Goal: Book appointment/travel/reservation

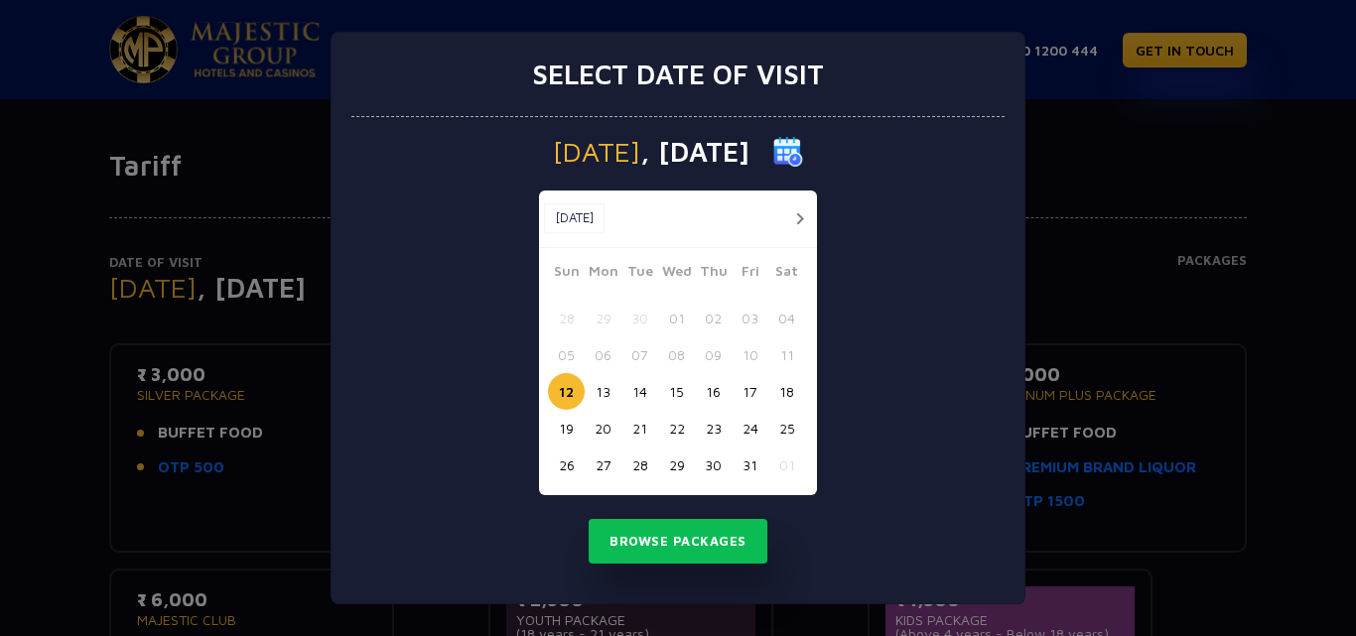
click at [668, 400] on button "15" at bounding box center [676, 391] width 37 height 37
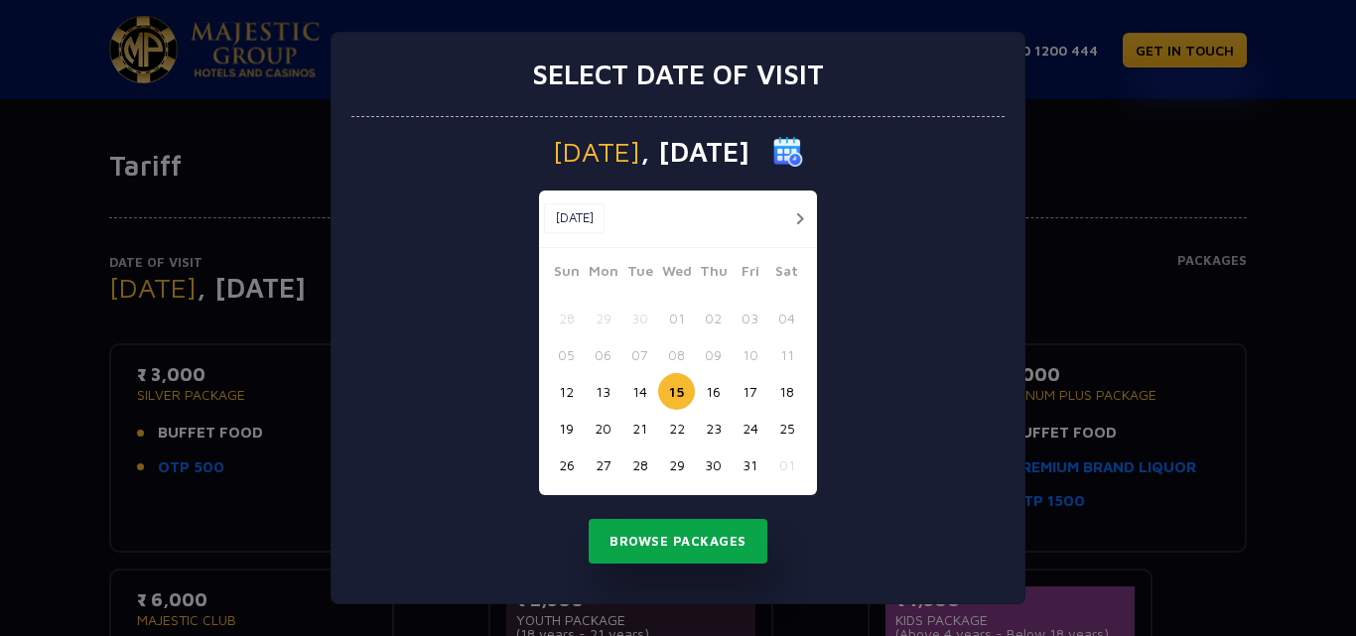
click at [699, 551] on button "Browse Packages" at bounding box center [678, 542] width 179 height 46
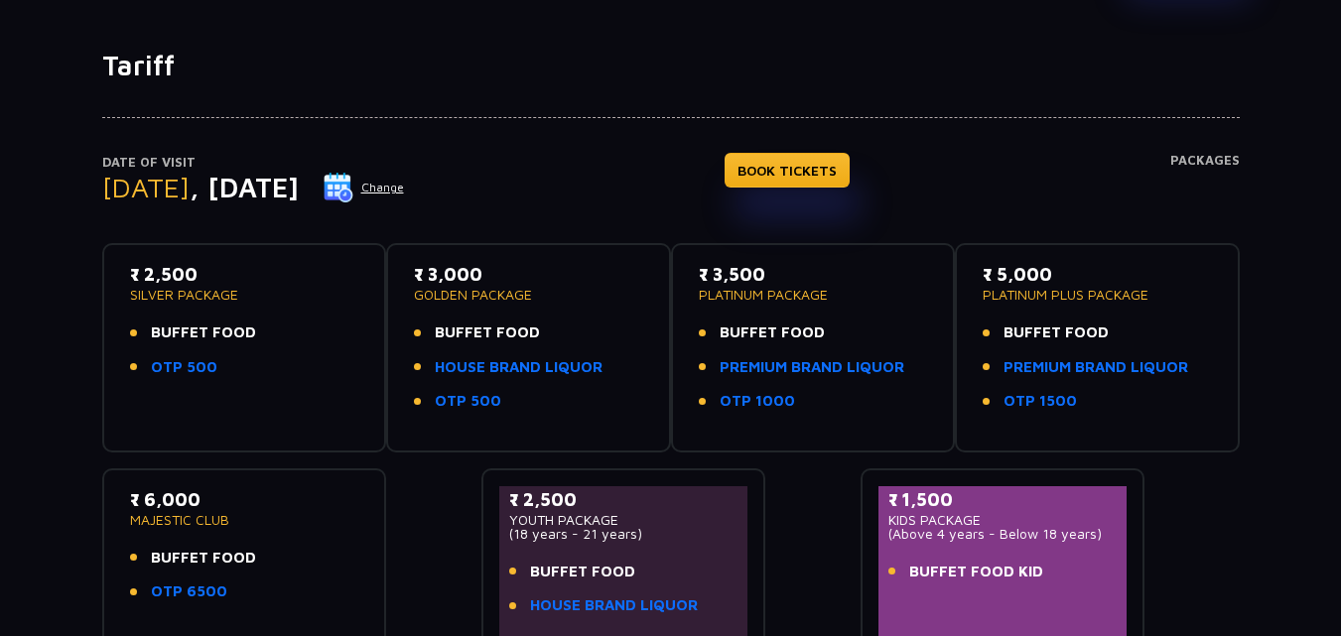
scroll to position [82, 0]
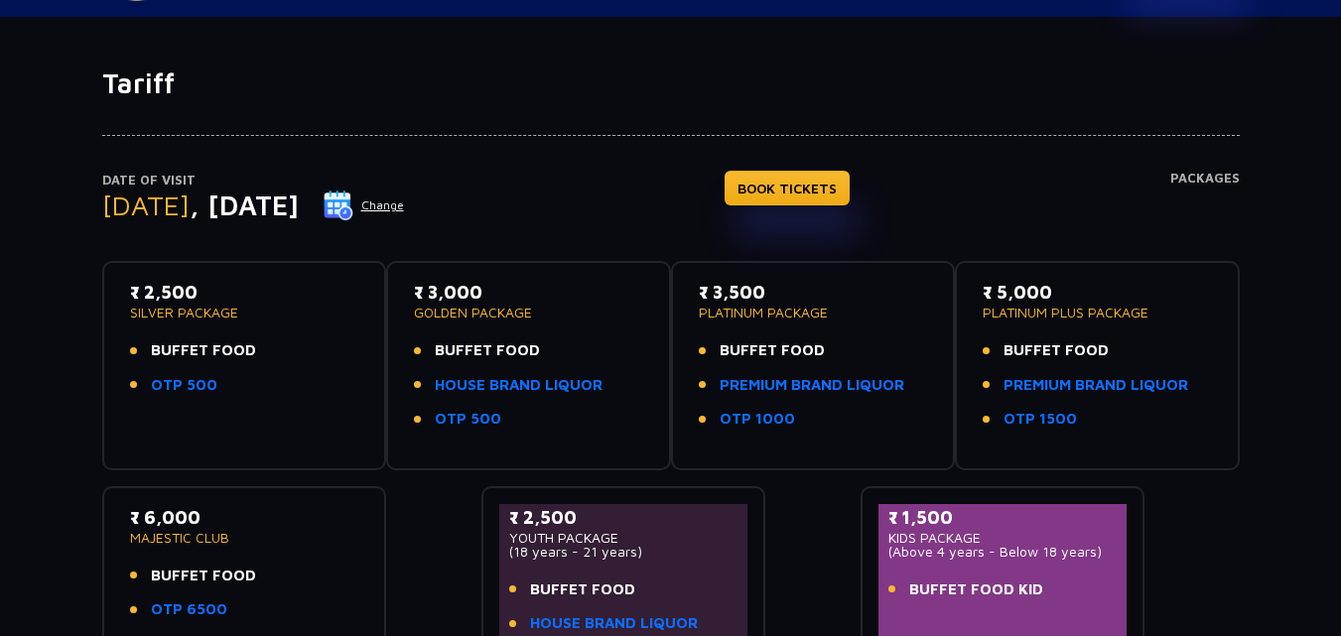
click at [260, 544] on p "MAJESTIC CLUB" at bounding box center [244, 538] width 229 height 14
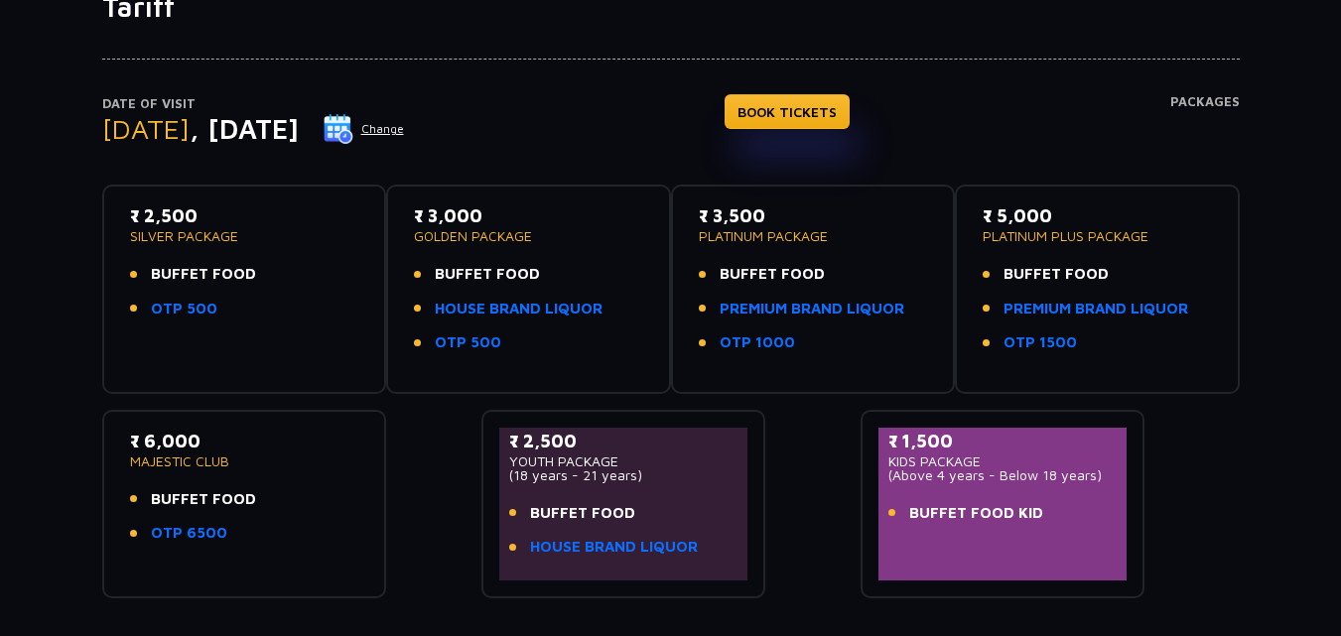
scroll to position [162, 0]
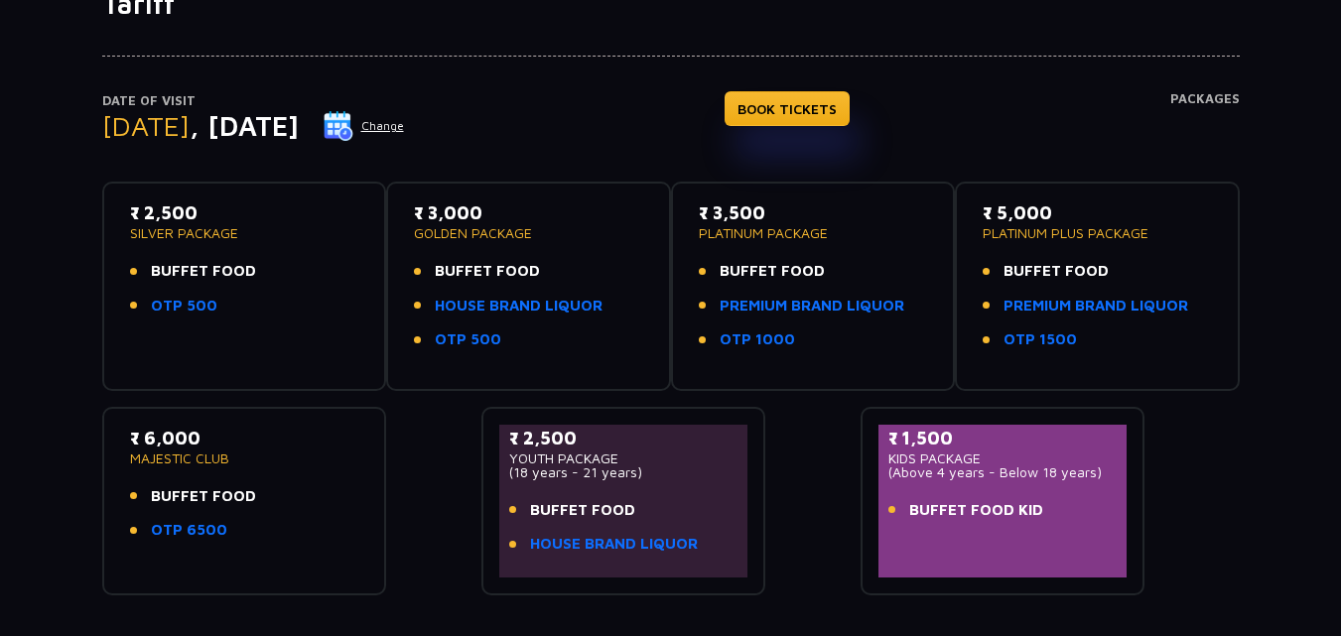
click at [284, 547] on div "₹ 6,000 MAJESTIC CLUB BUFFET FOOD OTP 6500" at bounding box center [244, 489] width 229 height 129
click at [843, 92] on link "BOOK TICKETS" at bounding box center [787, 108] width 125 height 35
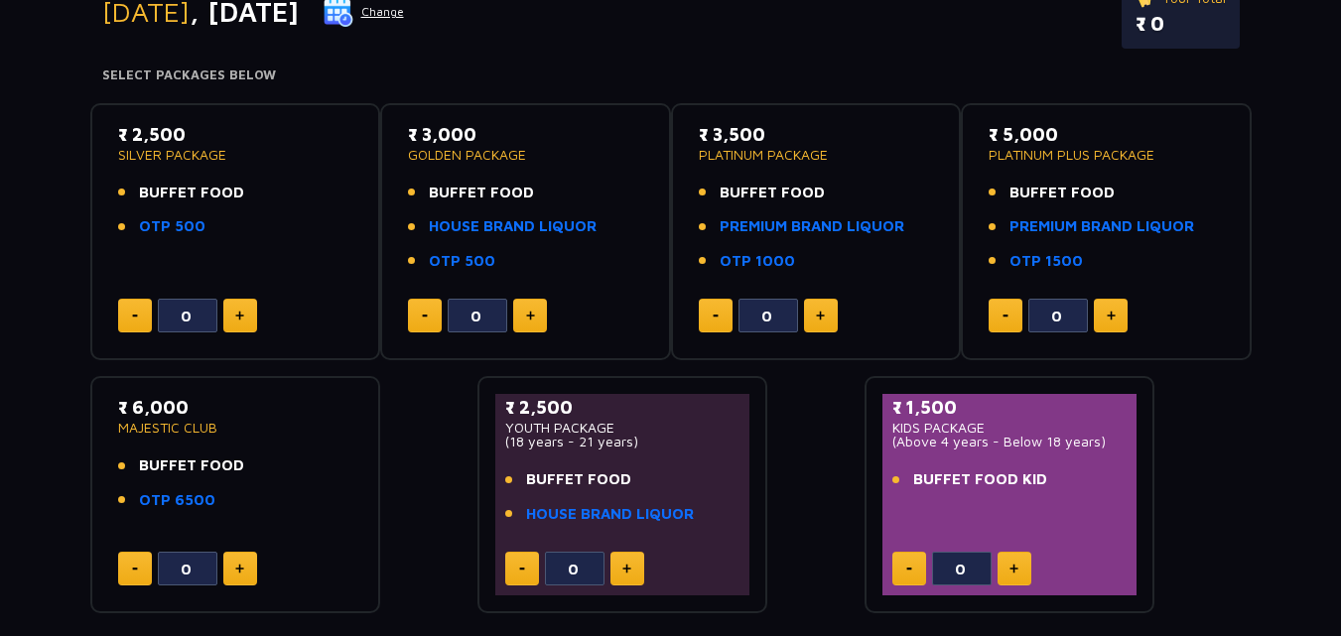
scroll to position [278, 0]
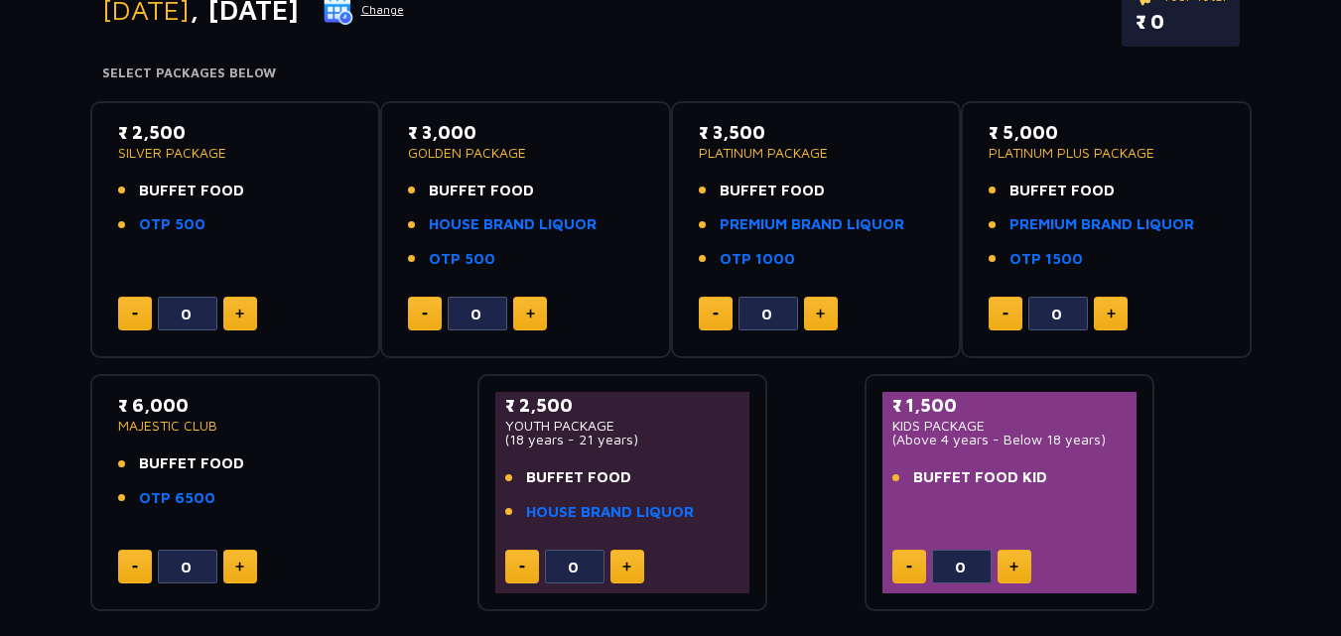
click at [240, 574] on button at bounding box center [240, 567] width 34 height 34
type input "1"
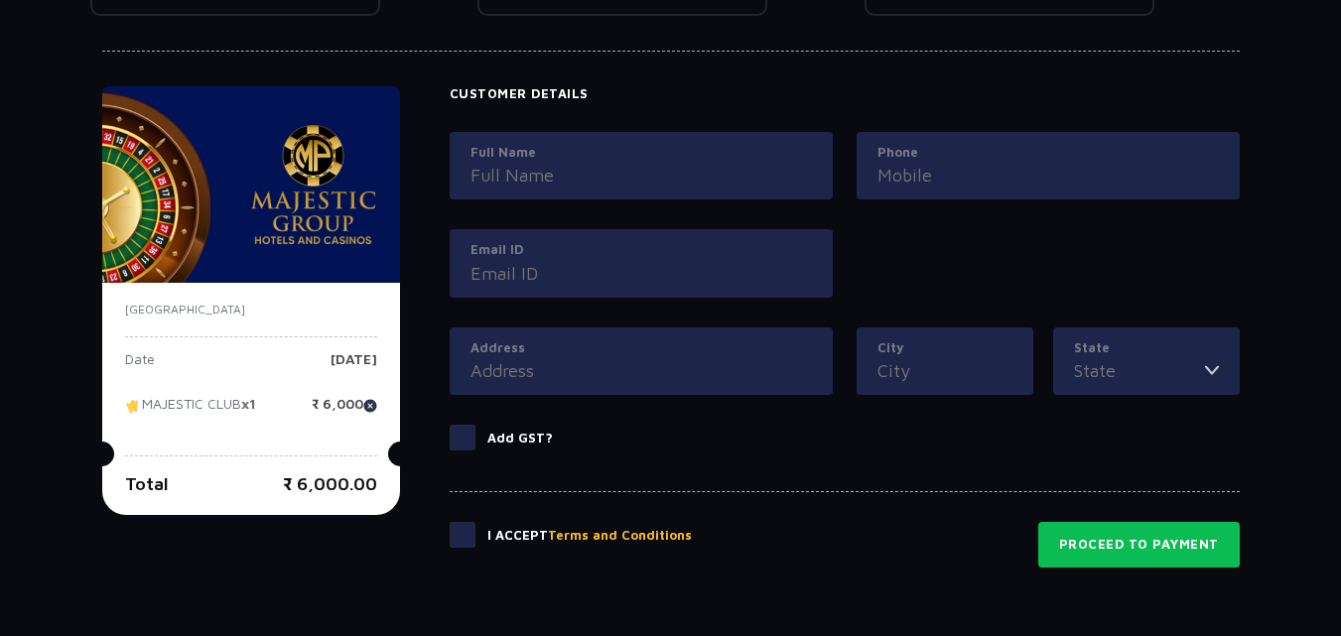
scroll to position [913, 0]
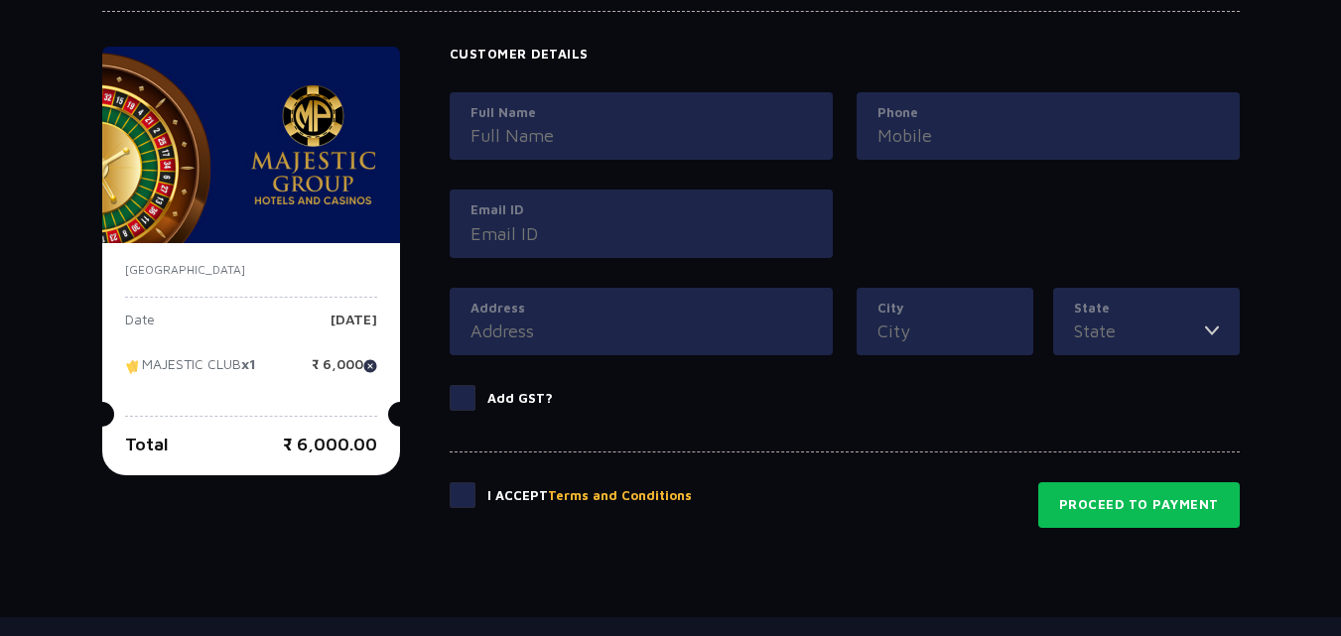
click at [471, 500] on span at bounding box center [463, 495] width 26 height 26
click at [0, 0] on input "checkbox" at bounding box center [0, 0] width 0 height 0
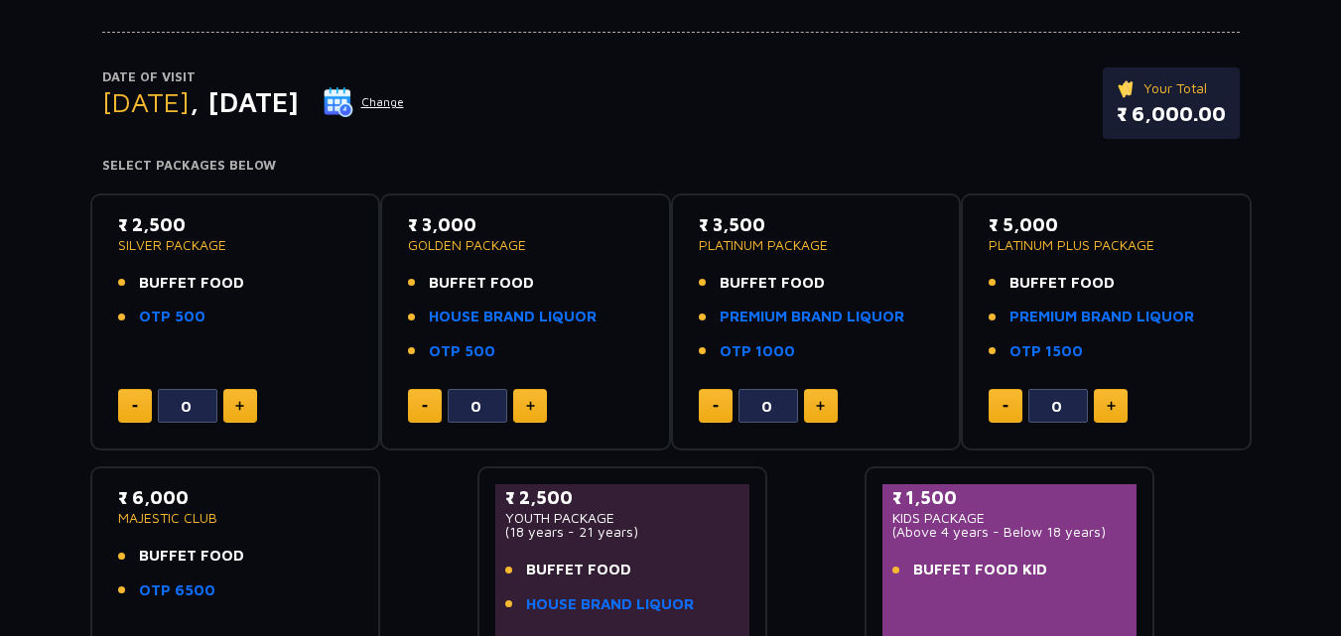
scroll to position [119, 0]
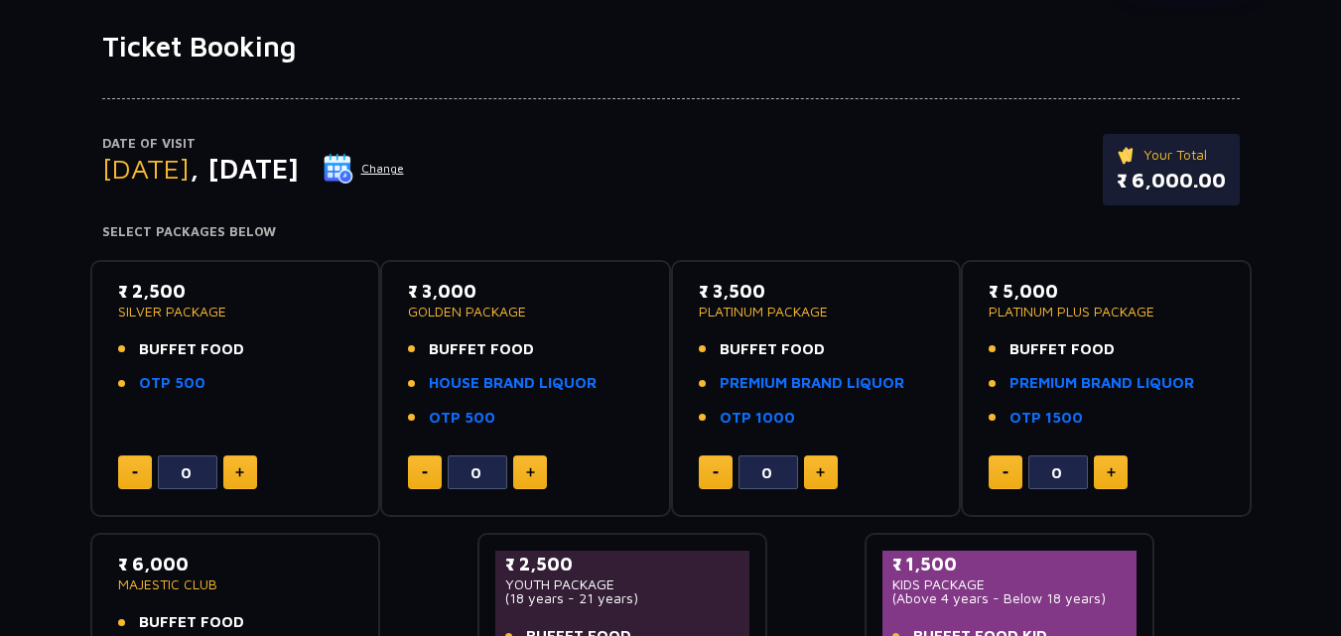
click at [1151, 147] on p "Your Total" at bounding box center [1171, 155] width 109 height 22
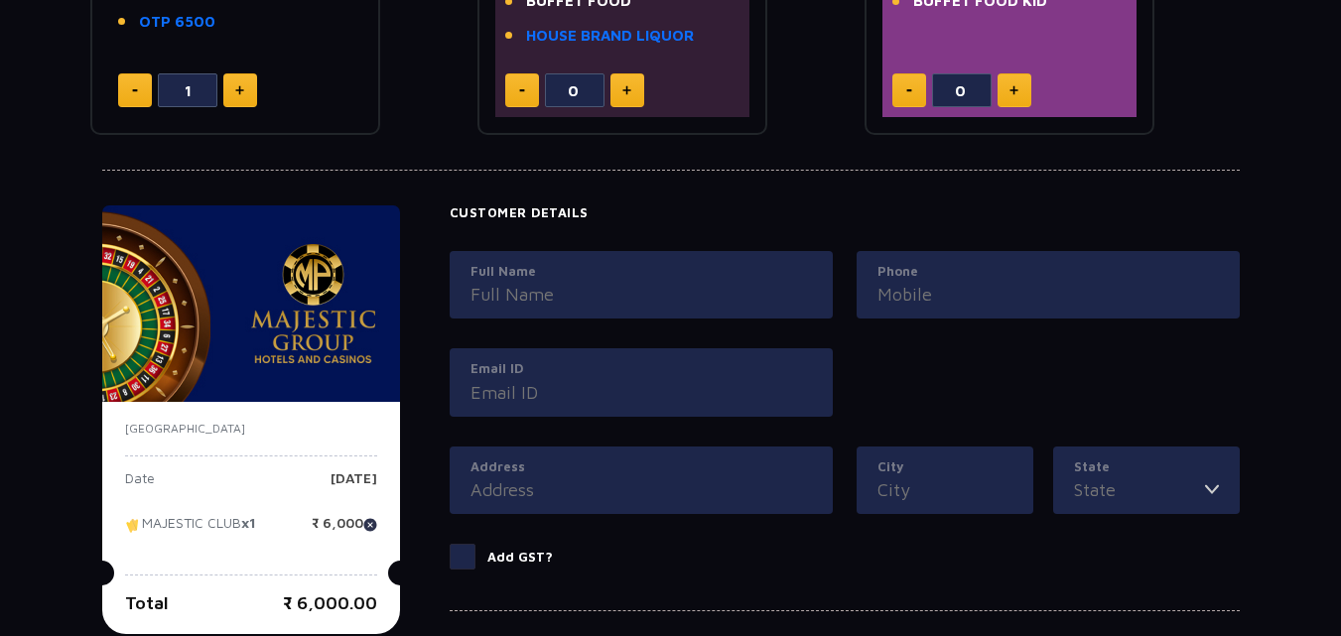
scroll to position [794, 0]
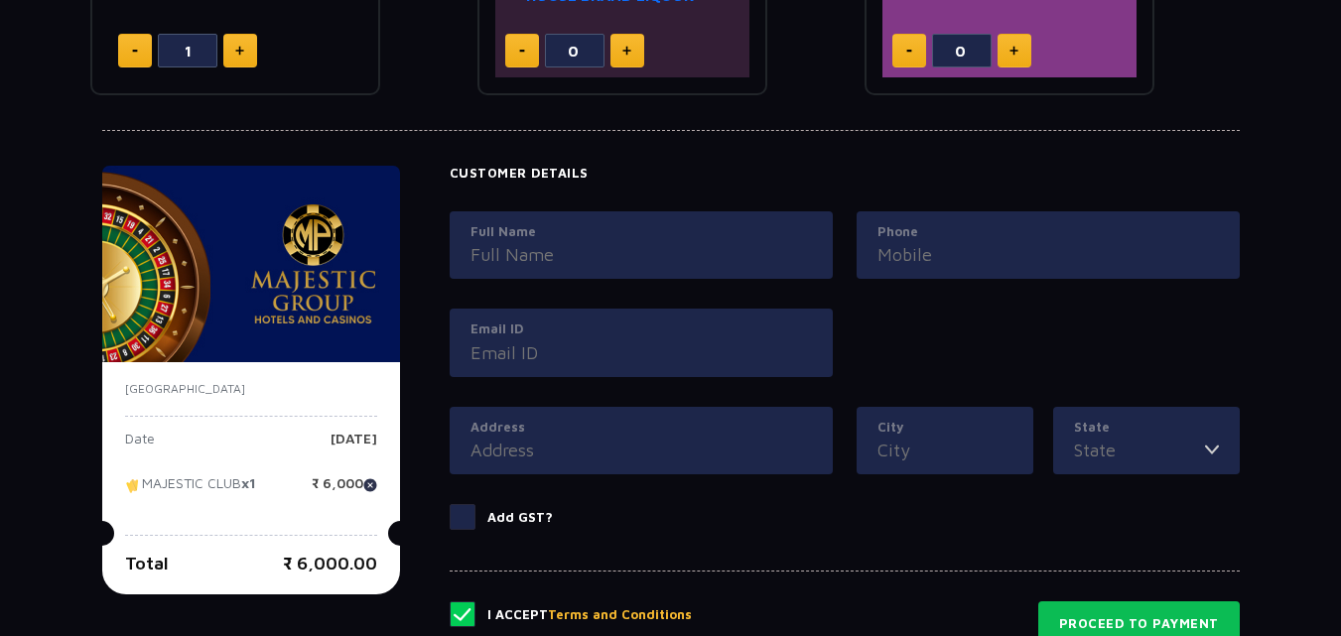
click at [362, 290] on img at bounding box center [251, 264] width 298 height 197
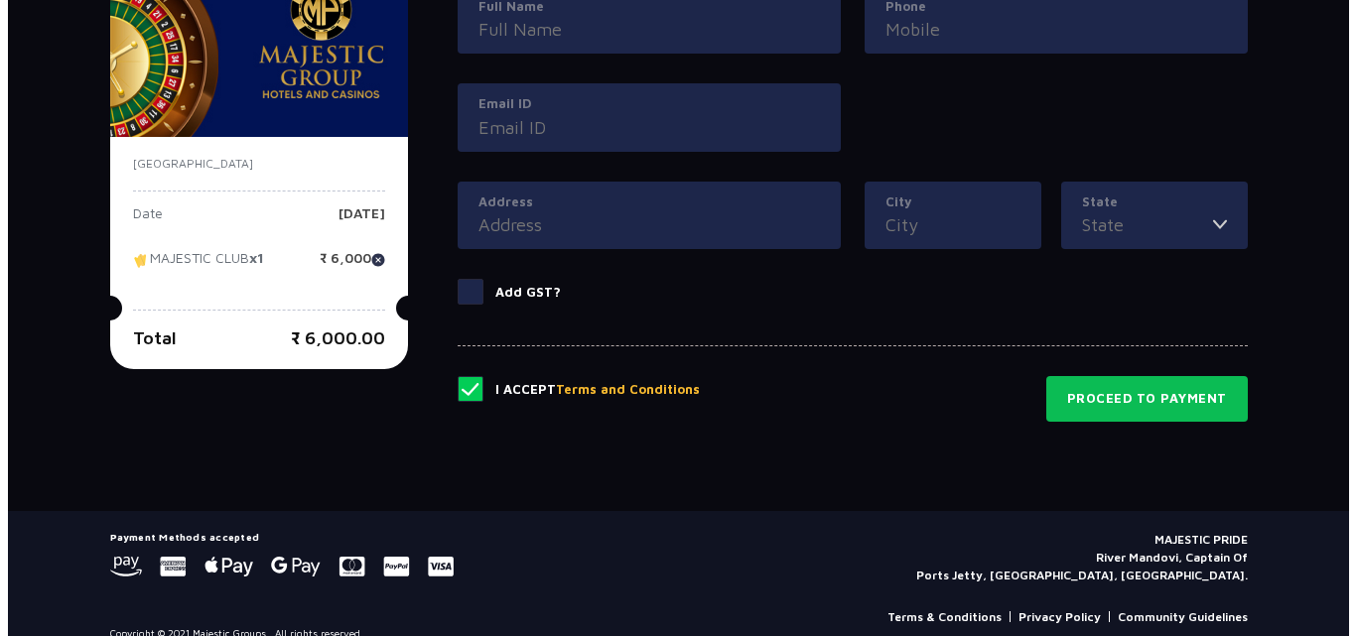
scroll to position [1032, 0]
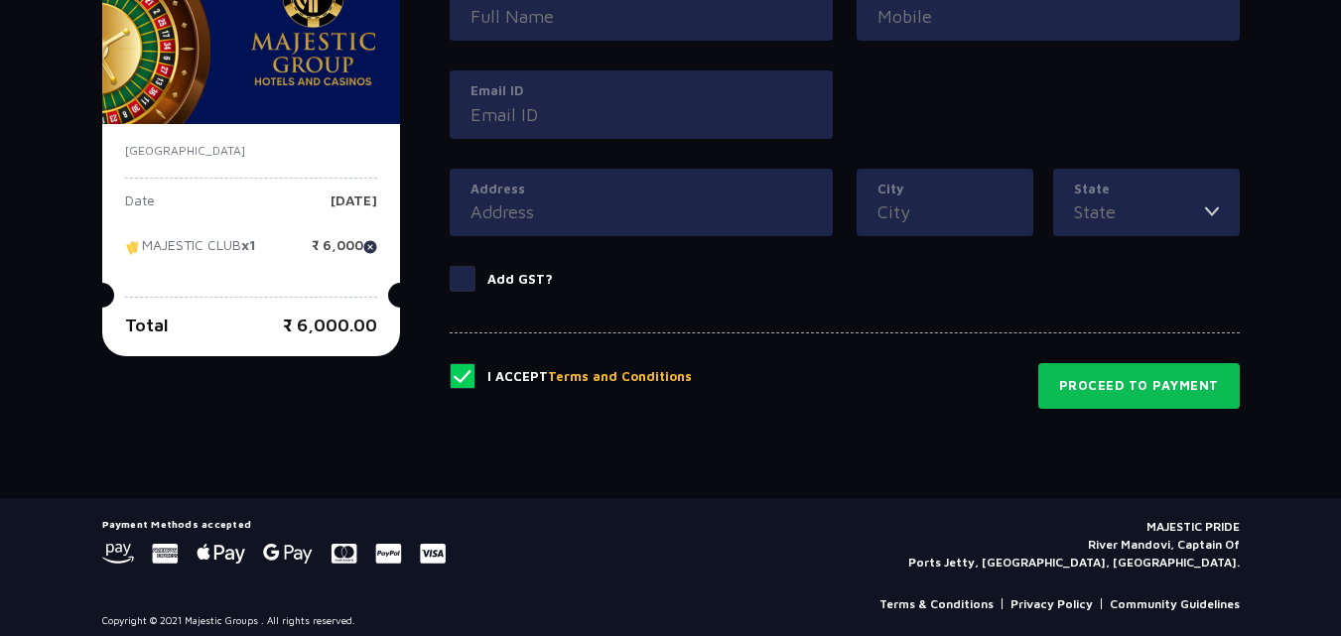
click at [632, 385] on button "Terms and Conditions" at bounding box center [620, 377] width 144 height 20
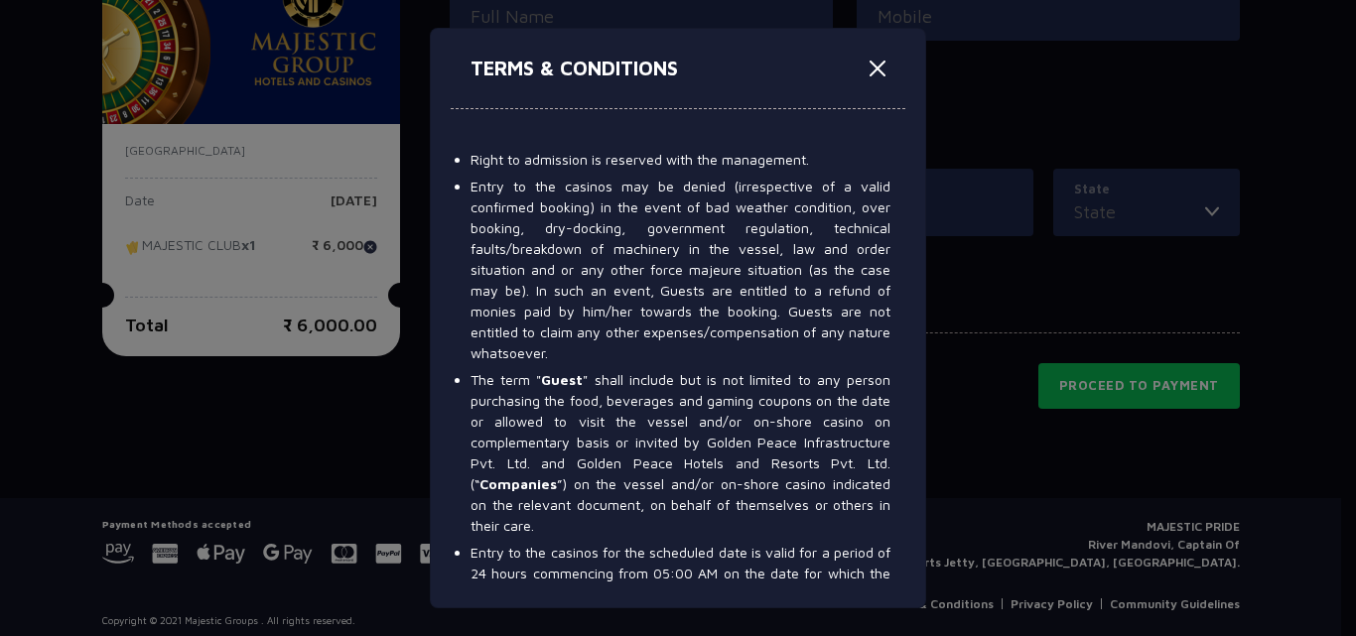
click at [832, 408] on li "The term " Guest " shall include but is not limited to any person purchasing th…" at bounding box center [680, 452] width 420 height 167
click at [905, 172] on div "TERMS & CONDITIONS Right to admission is reserved with the management. Entry to…" at bounding box center [678, 318] width 496 height 581
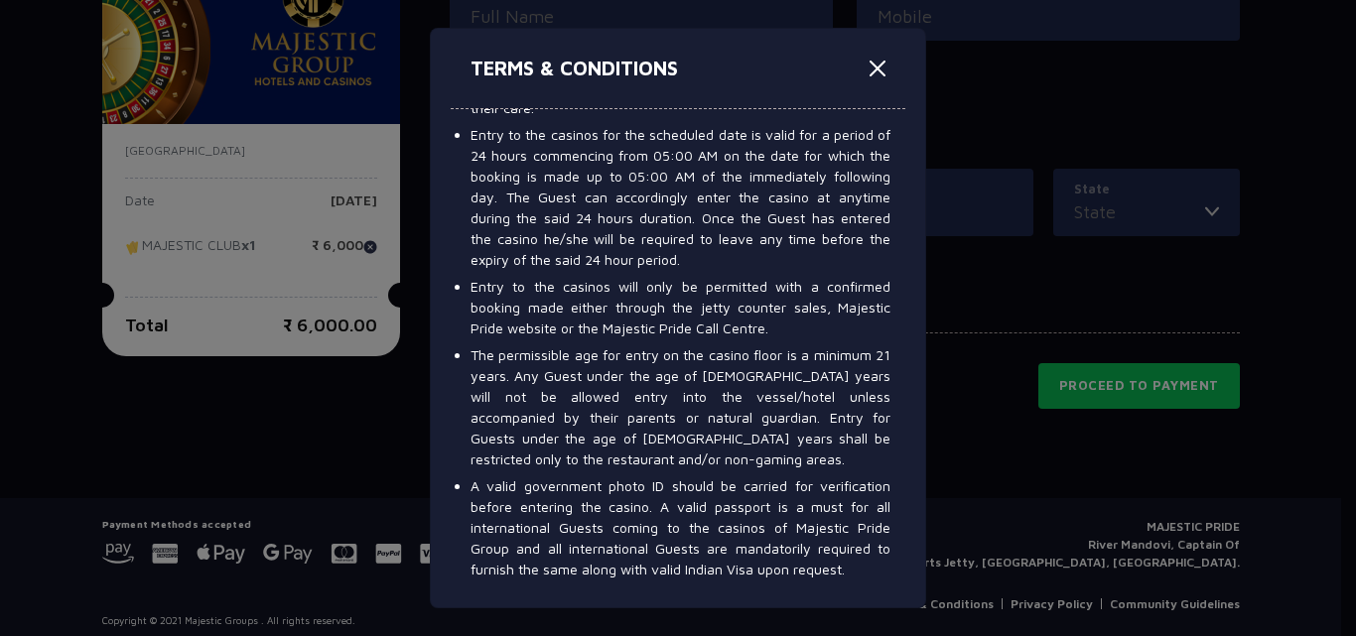
scroll to position [836, 0]
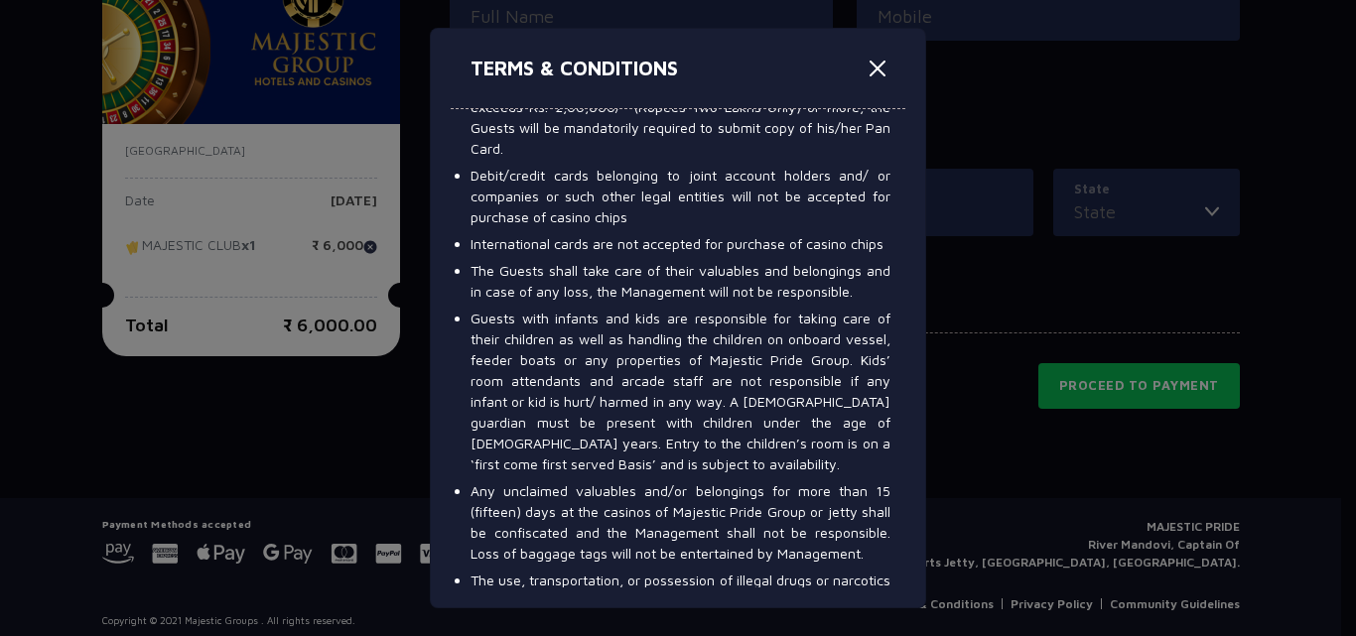
scroll to position [2507, 0]
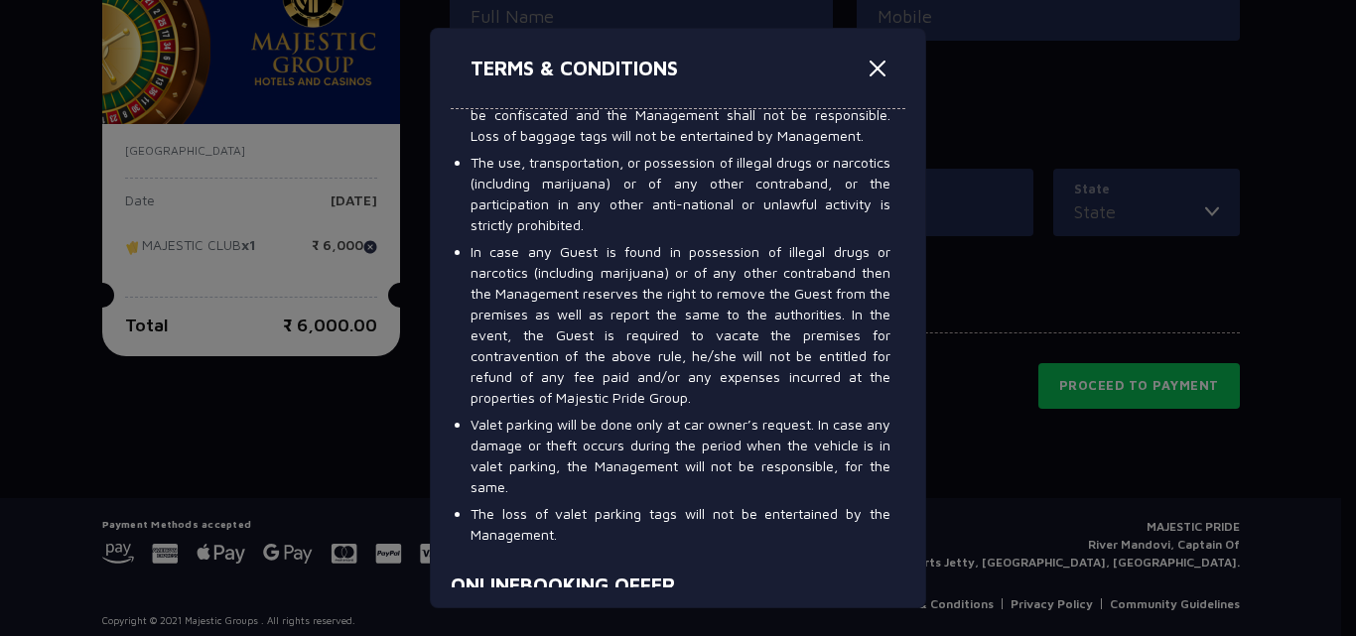
click at [905, 240] on div "TERMS & CONDITIONS Right to admission is reserved with the management. Entry to…" at bounding box center [678, 318] width 496 height 581
click at [889, 243] on div "Right to admission is reserved with the management. Entry to the casinos may be…" at bounding box center [678, 348] width 455 height 478
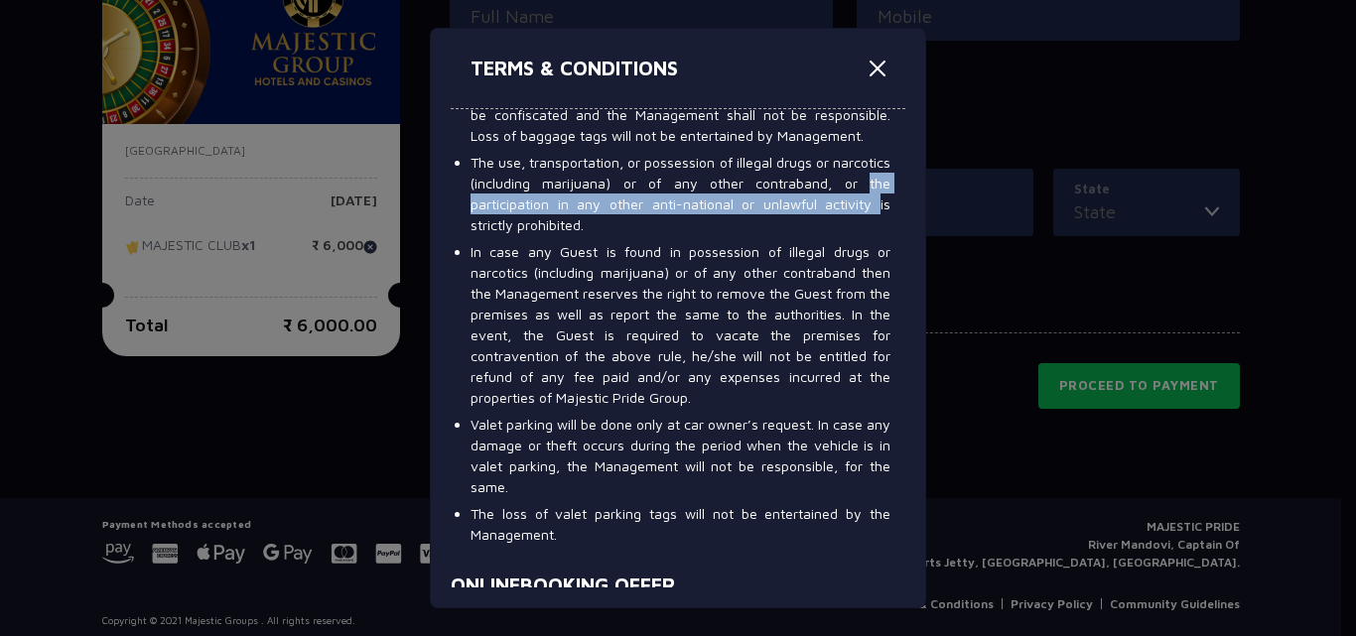
drag, startPoint x: 908, startPoint y: 263, endPoint x: 896, endPoint y: 245, distance: 21.5
click at [896, 245] on div "TERMS & CONDITIONS Right to admission is reserved with the management. Entry to…" at bounding box center [678, 318] width 496 height 581
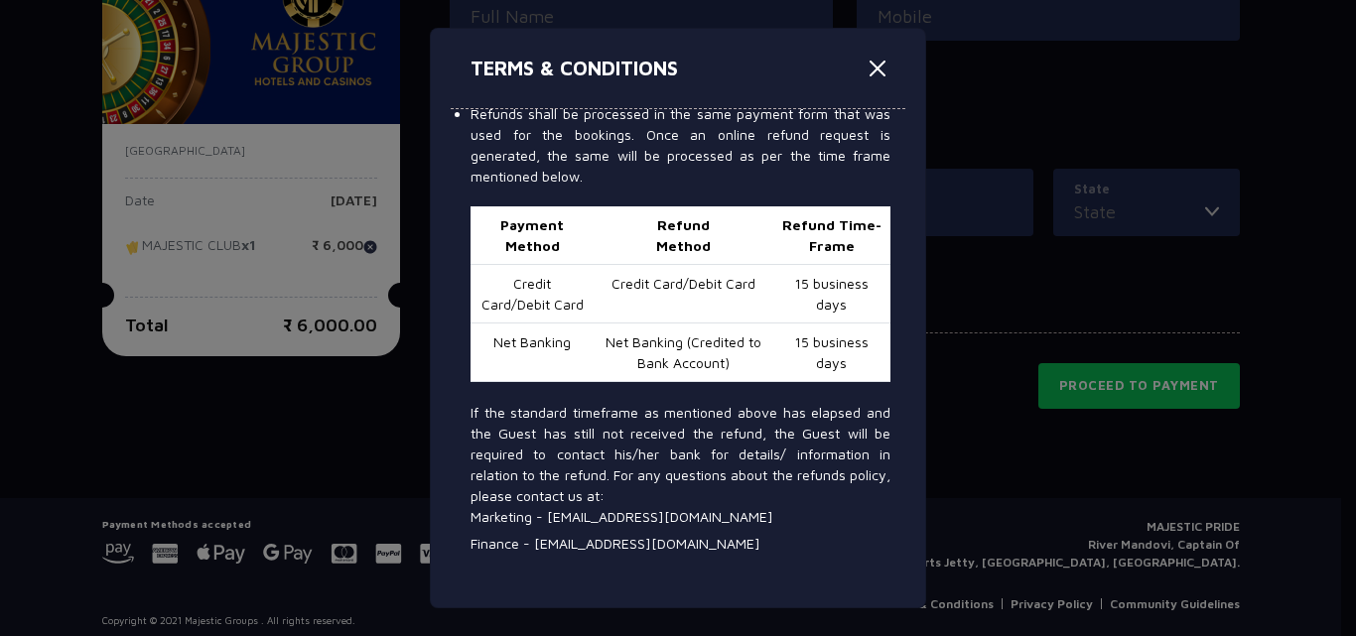
scroll to position [5432, 0]
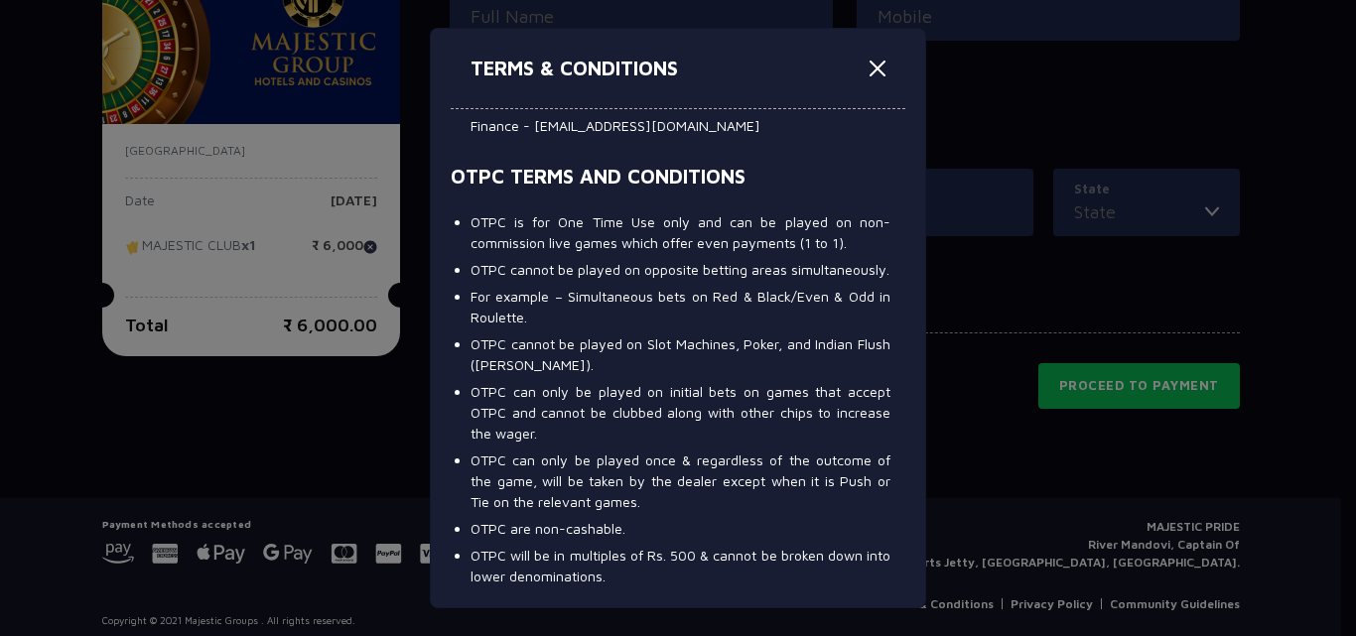
click at [692, 253] on li "OTPC is for One Time Use only and can be played on non-commission live games wh…" at bounding box center [680, 232] width 420 height 42
click at [717, 375] on li "OTPC cannot be played on Slot Machines, Poker, and Indian Flush ([PERSON_NAME])." at bounding box center [680, 355] width 420 height 42
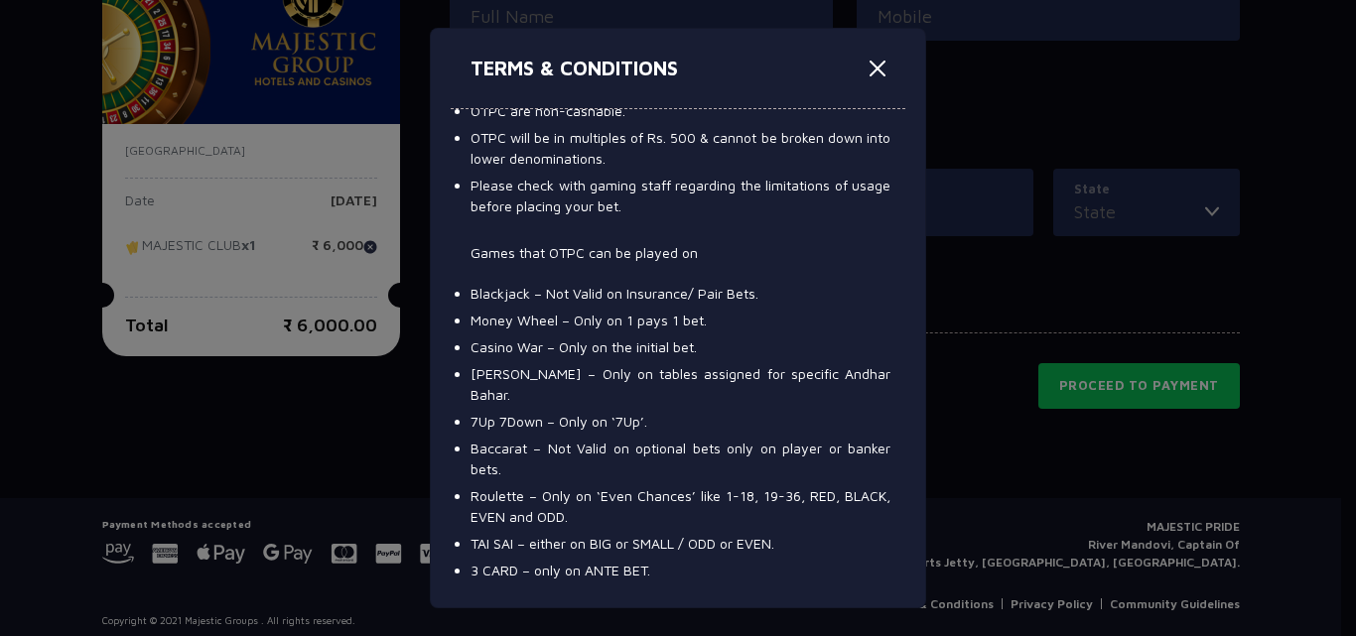
click at [794, 389] on ul "OTPC is for One Time Use only and can be played on non-commission live games wh…" at bounding box center [671, 228] width 440 height 868
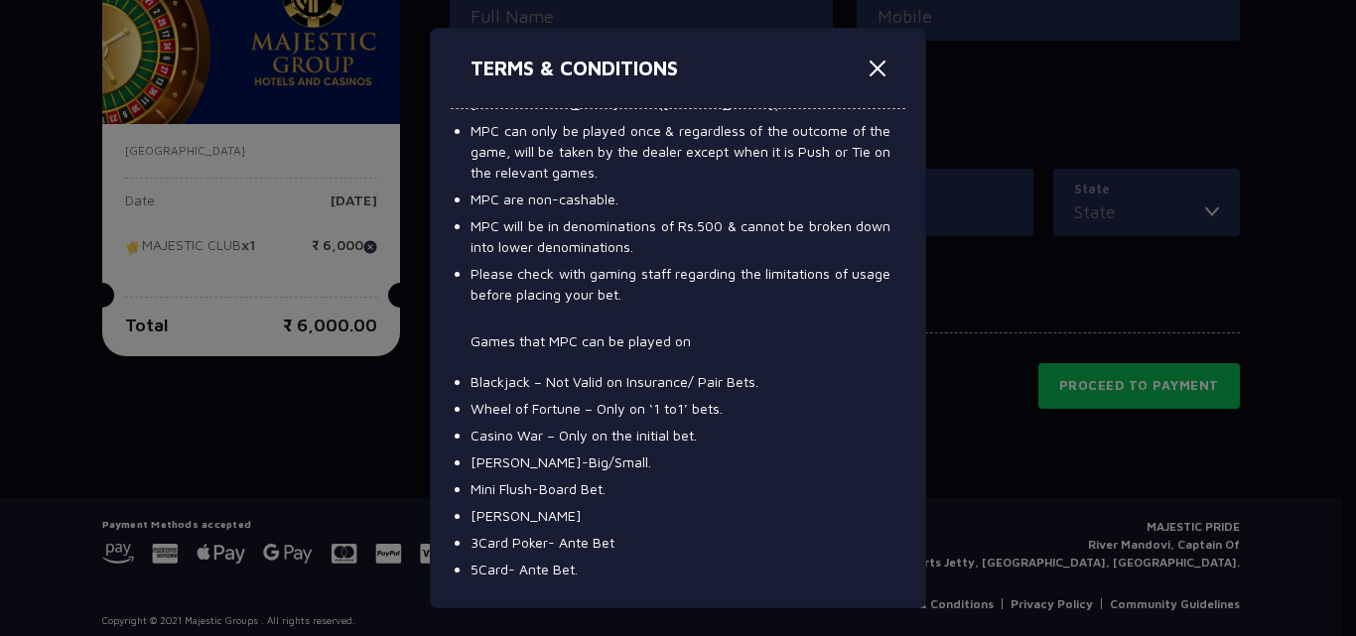
scroll to position [6686, 0]
click at [906, 387] on div "TERMS & CONDITIONS Right to admission is reserved with the management. Entry to…" at bounding box center [678, 318] width 496 height 581
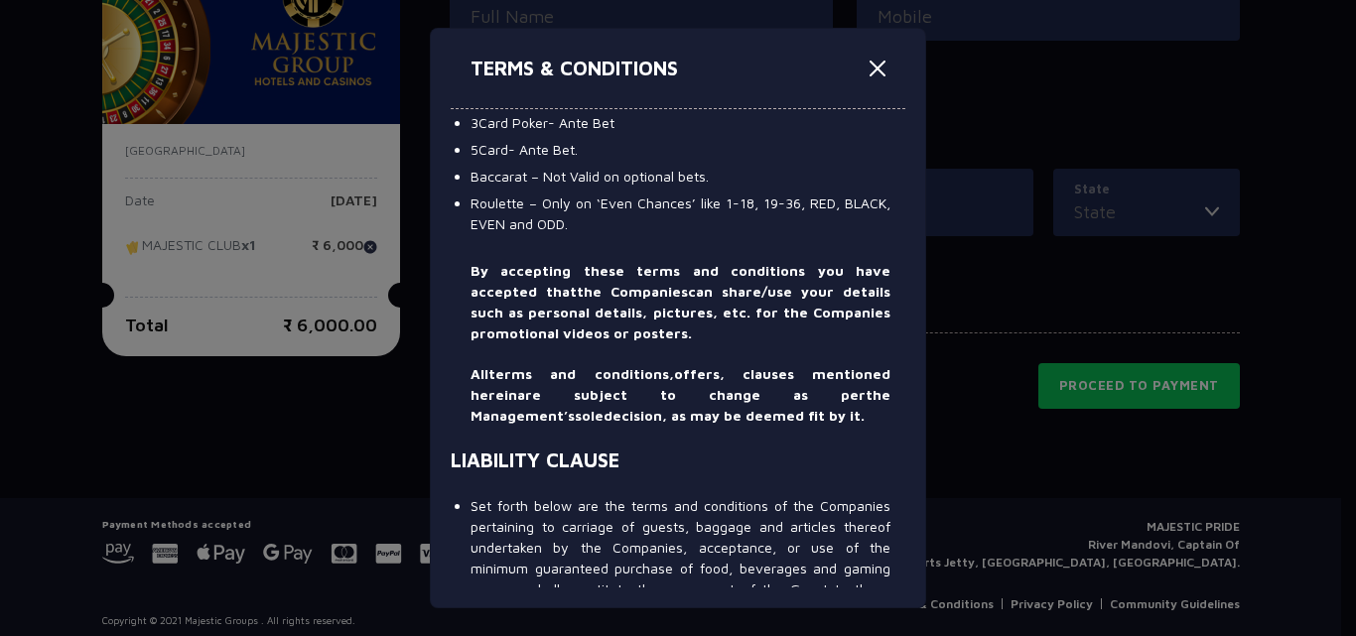
click at [905, 420] on div "TERMS & CONDITIONS Right to admission is reserved with the management. Entry to…" at bounding box center [678, 318] width 496 height 581
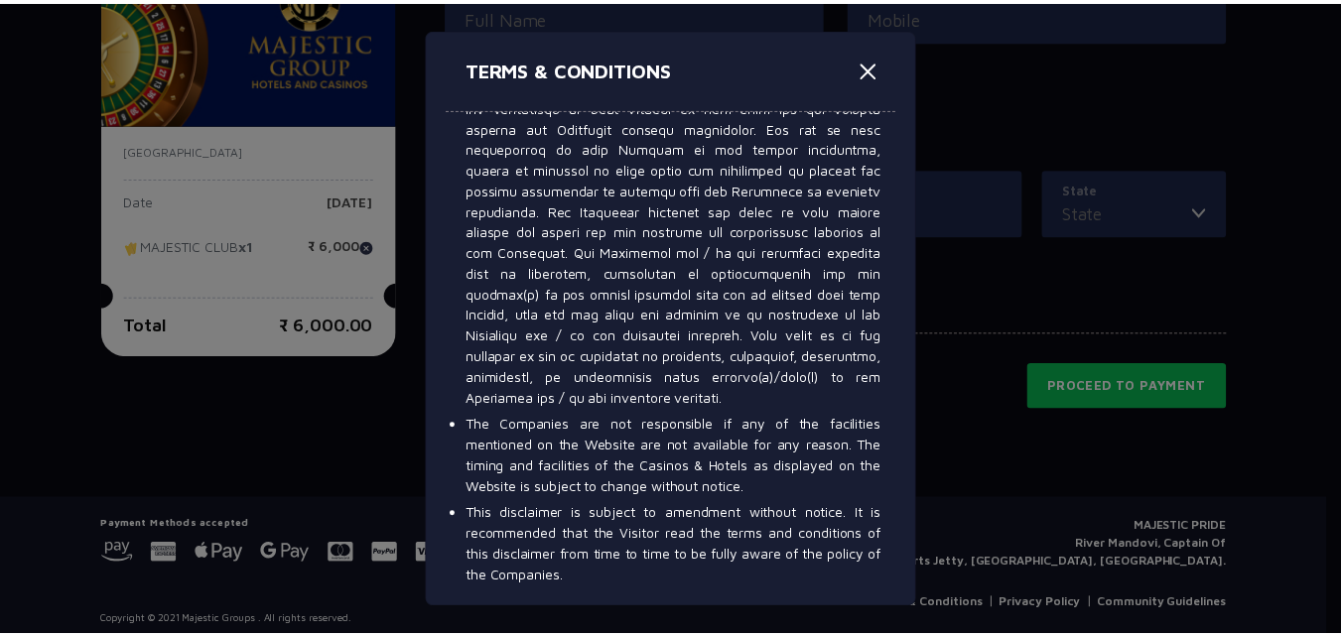
scroll to position [12382, 0]
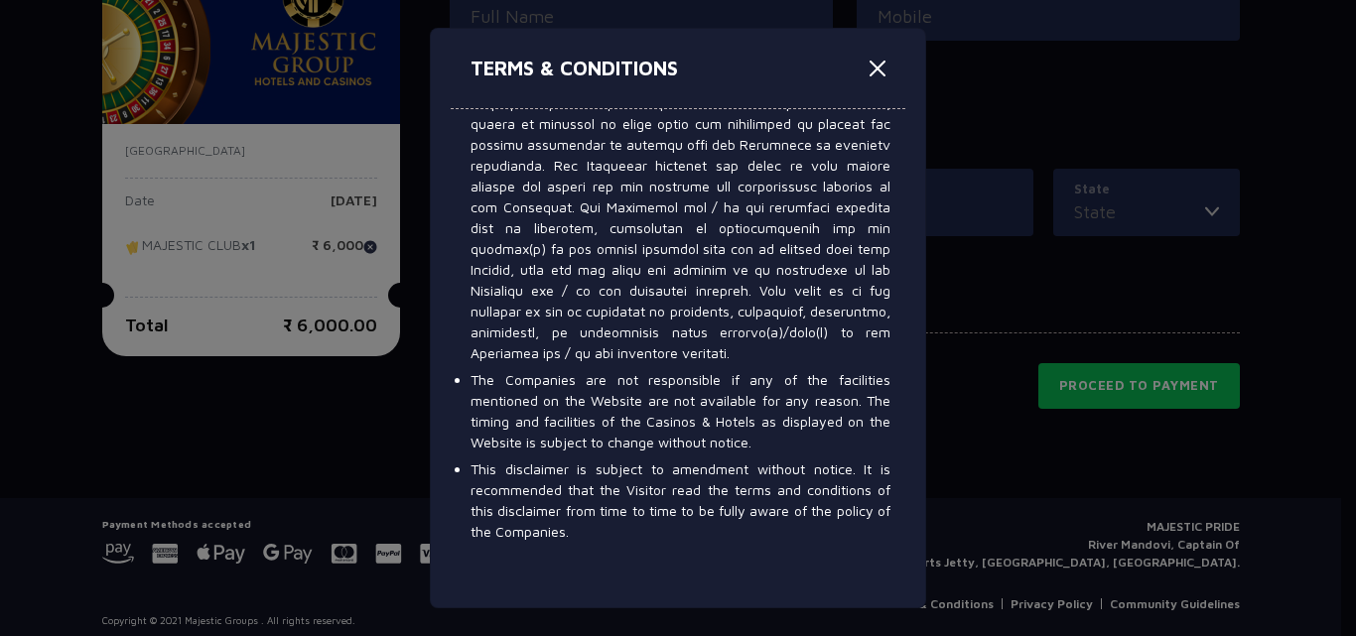
drag, startPoint x: 856, startPoint y: 63, endPoint x: 873, endPoint y: 67, distance: 18.3
click at [873, 67] on div "TERMS & CONDITIONS" at bounding box center [678, 69] width 455 height 80
click at [873, 67] on button "Close" at bounding box center [878, 69] width 32 height 32
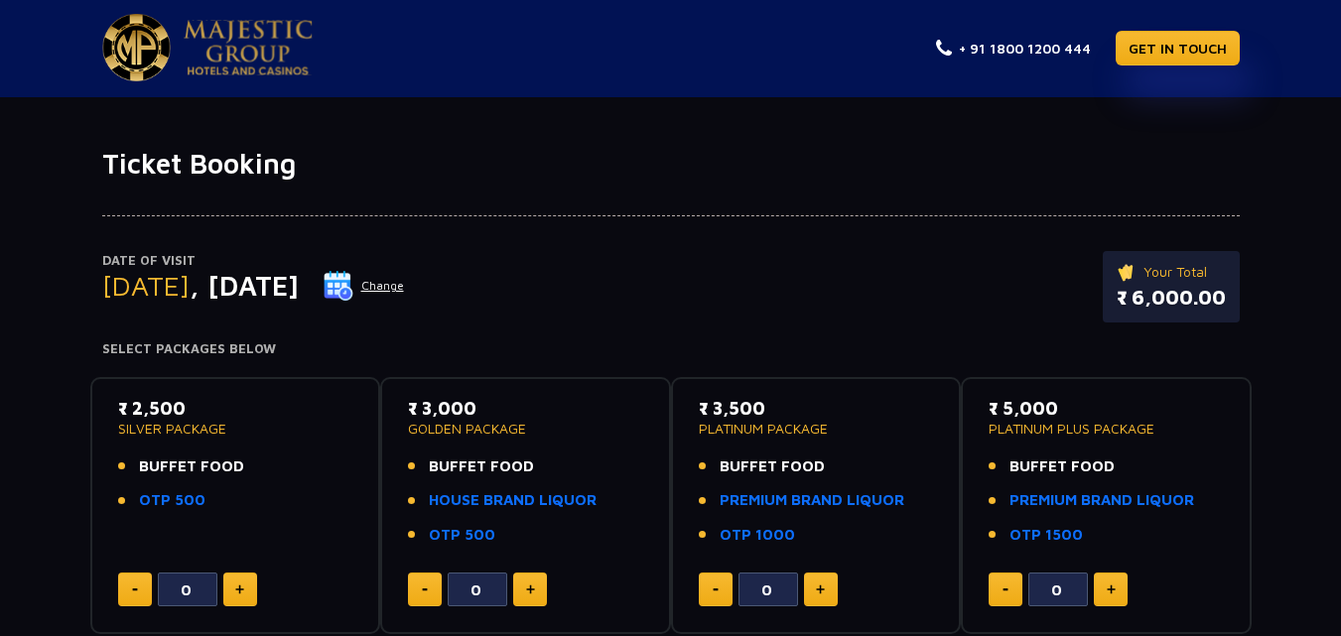
scroll to position [0, 0]
